Goal: Register for event/course

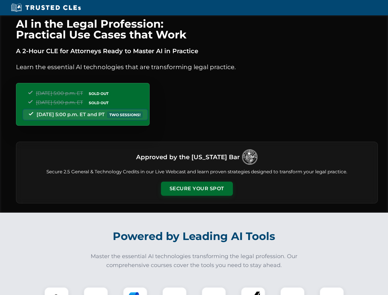
click at [197, 189] on button "Secure Your Spot" at bounding box center [197, 189] width 72 height 14
click at [57, 291] on img at bounding box center [57, 299] width 18 height 18
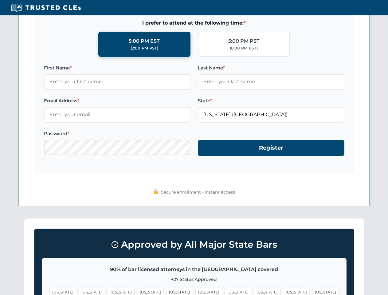
click at [225, 291] on span "[US_STATE]" at bounding box center [238, 292] width 27 height 9
click at [283, 291] on span "[US_STATE]" at bounding box center [296, 292] width 27 height 9
